Goal: Transaction & Acquisition: Purchase product/service

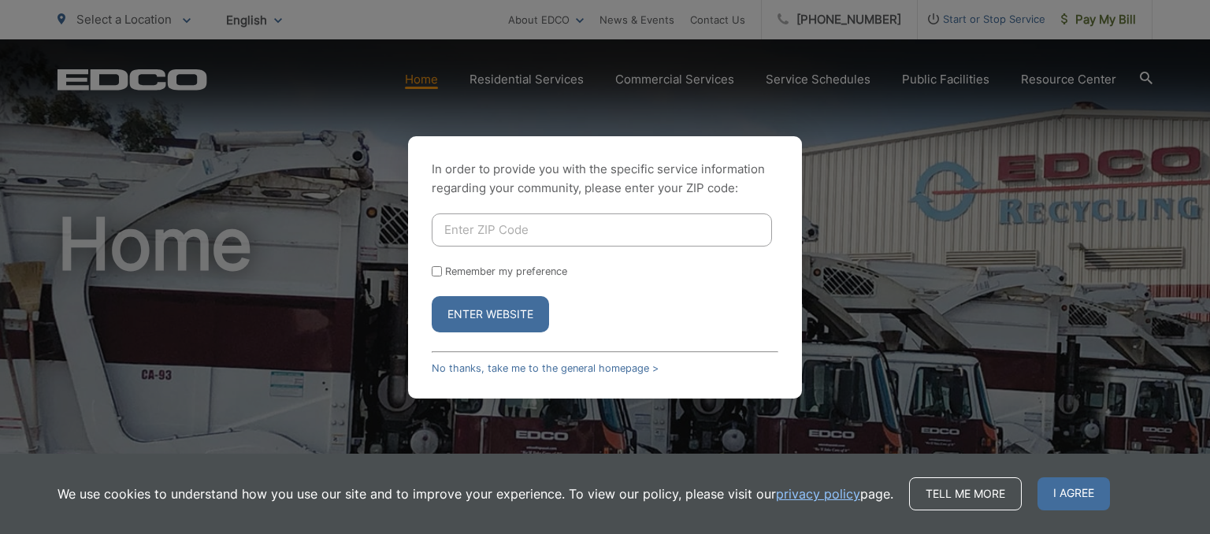
click at [495, 235] on input "Enter ZIP Code" at bounding box center [602, 229] width 340 height 33
type input "92028"
click at [504, 306] on button "Enter Website" at bounding box center [490, 314] width 117 height 36
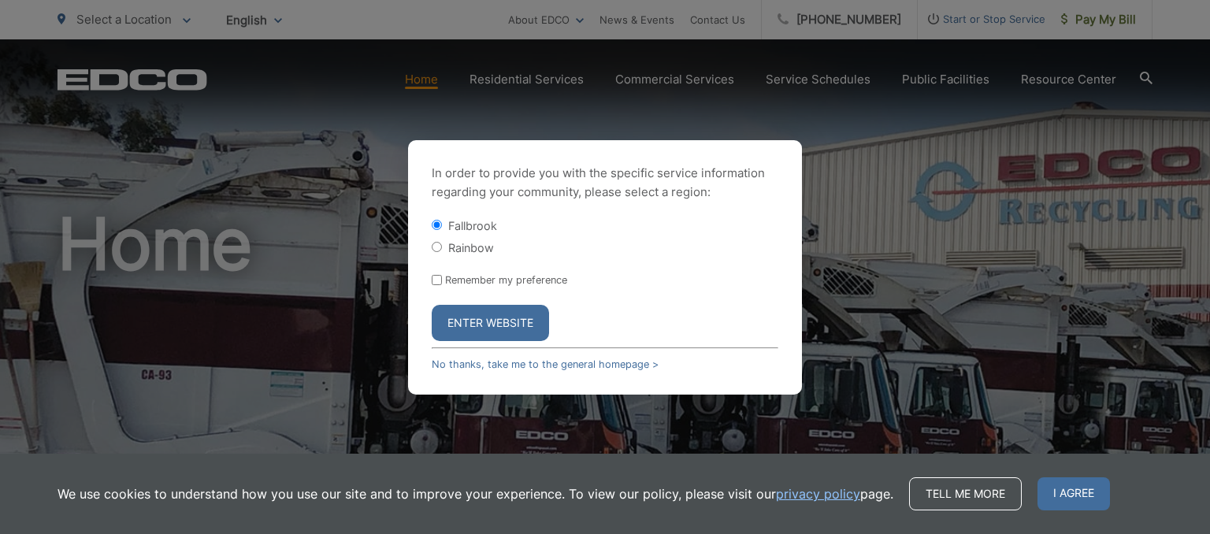
click at [503, 319] on button "Enter Website" at bounding box center [490, 323] width 117 height 36
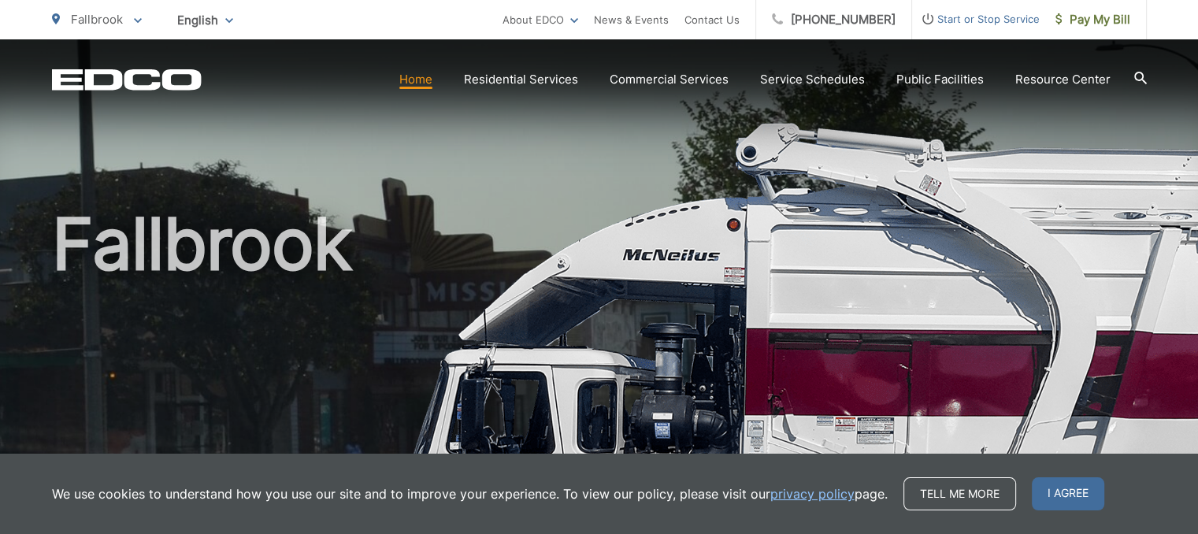
click at [1062, 488] on span "I agree" at bounding box center [1068, 493] width 72 height 33
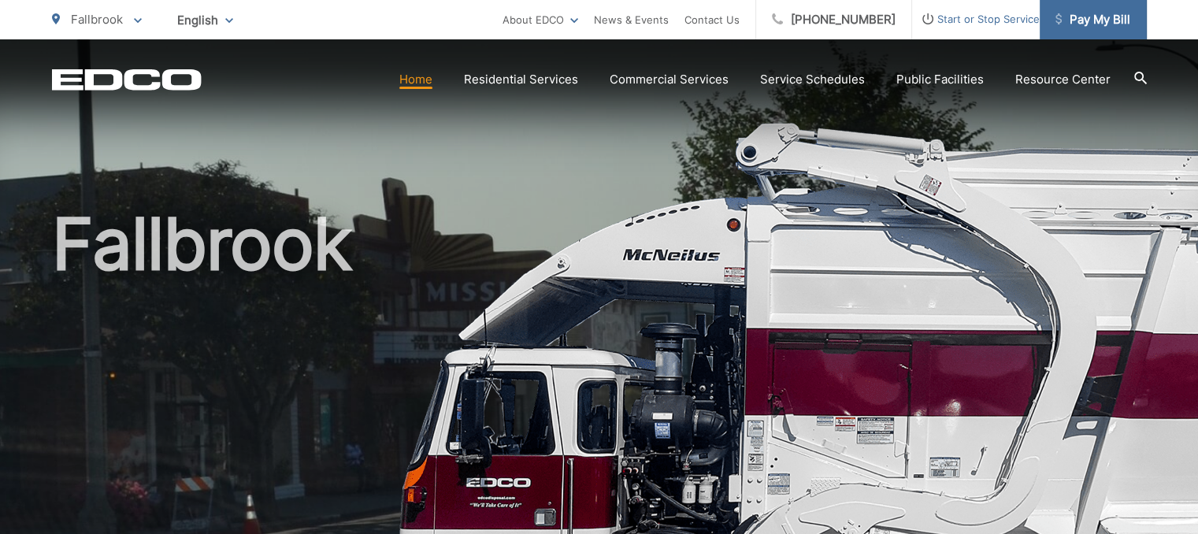
click at [1076, 27] on span "Pay My Bill" at bounding box center [1093, 19] width 75 height 19
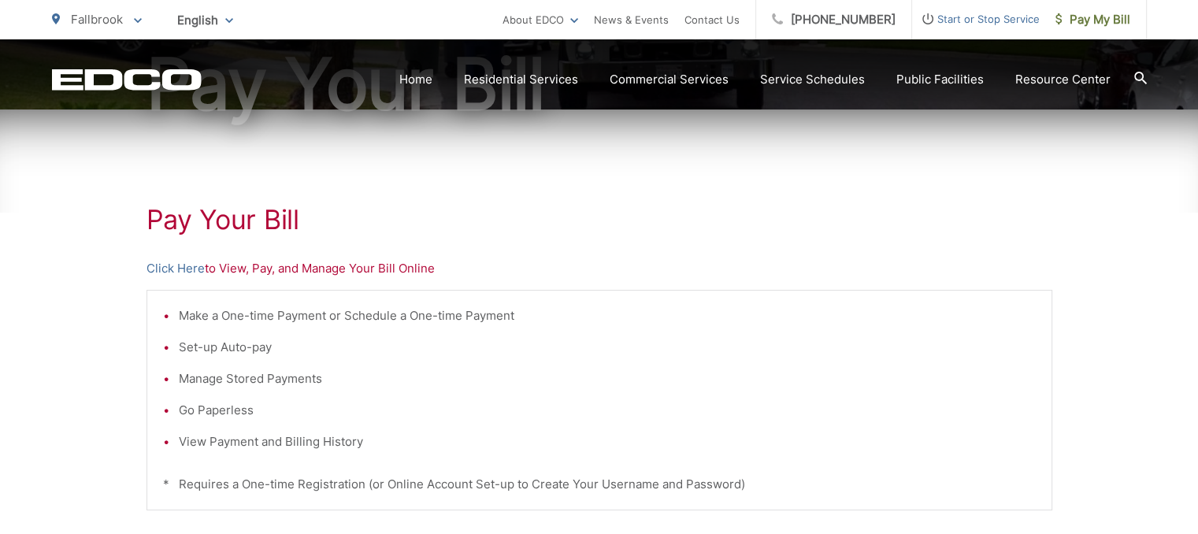
scroll to position [236, 0]
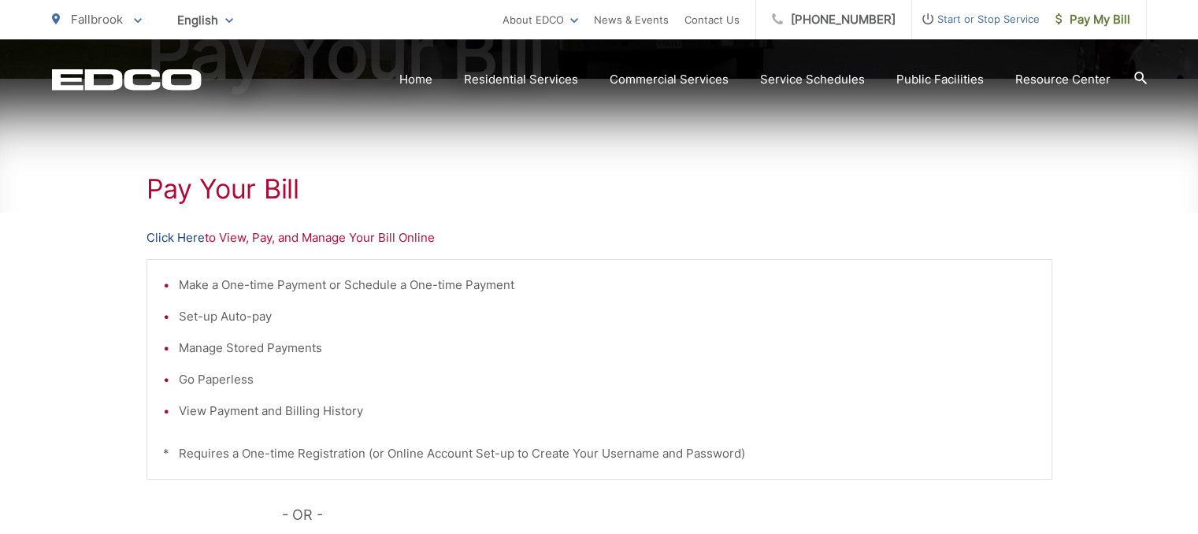
click at [170, 239] on link "Click Here" at bounding box center [176, 237] width 58 height 19
